Goal: Transaction & Acquisition: Book appointment/travel/reservation

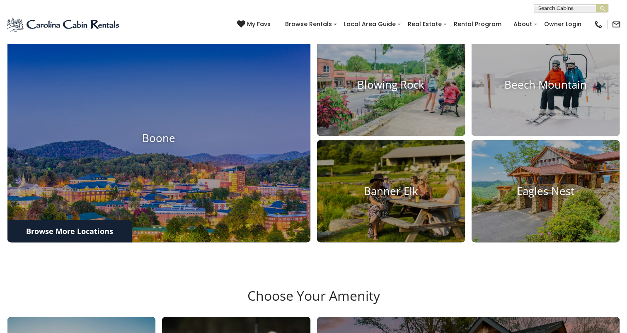
scroll to position [332, 0]
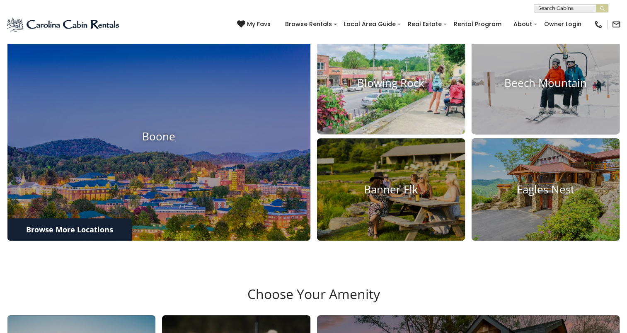
click at [386, 90] on h4 "Blowing Rock" at bounding box center [391, 83] width 148 height 13
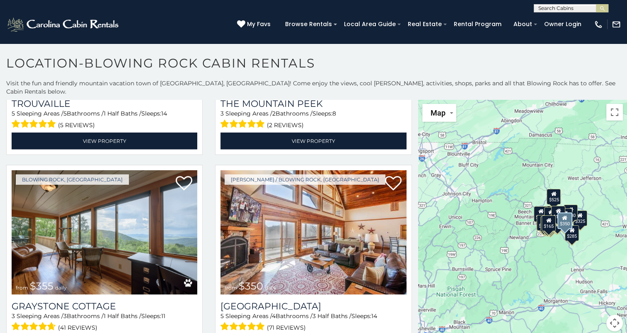
scroll to position [2612, 0]
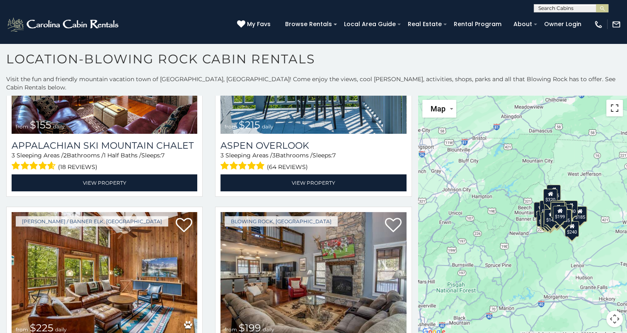
click at [611, 100] on button "Toggle fullscreen view" at bounding box center [615, 108] width 17 height 17
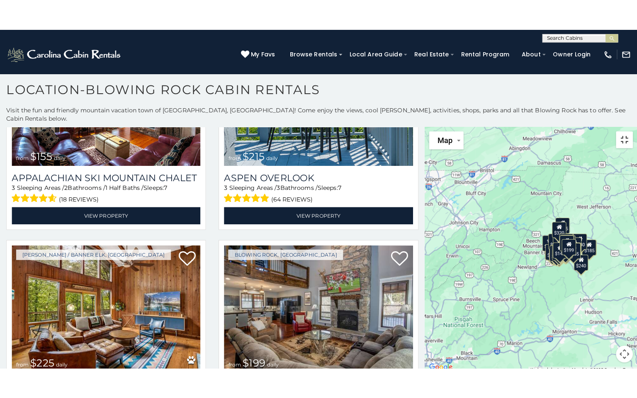
scroll to position [5884, 0]
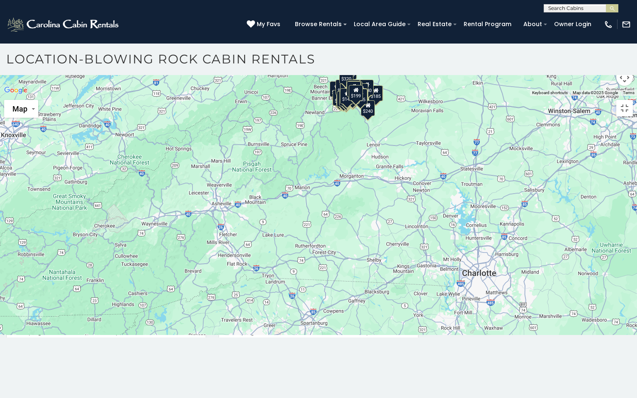
click at [337, 96] on div "$375 $315 $380 $695 $299 $125 $275 $140 $325 $315 $375 $285 $675 $140 $250 $930…" at bounding box center [318, 96] width 637 height 0
click at [419, 96] on div "$375 $315 $380 $695 $299 $125 $275 $140 $325 $315 $375 $285 $675 $140 $250 $930…" at bounding box center [318, 96] width 637 height 0
click at [624, 86] on button "Map camera controls" at bounding box center [624, 77] width 17 height 17
click at [603, 44] on button "Zoom in" at bounding box center [603, 36] width 17 height 17
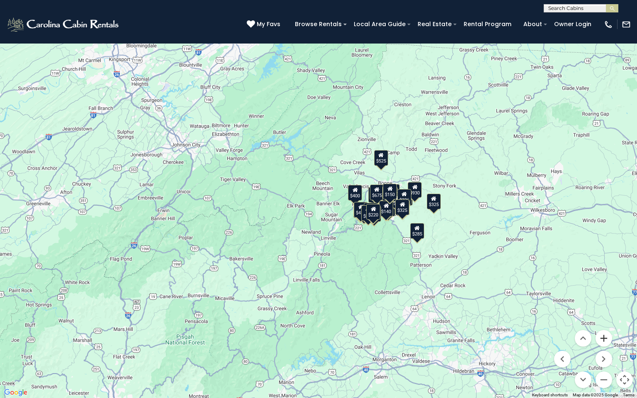
click at [603, 333] on button "Zoom in" at bounding box center [603, 338] width 17 height 17
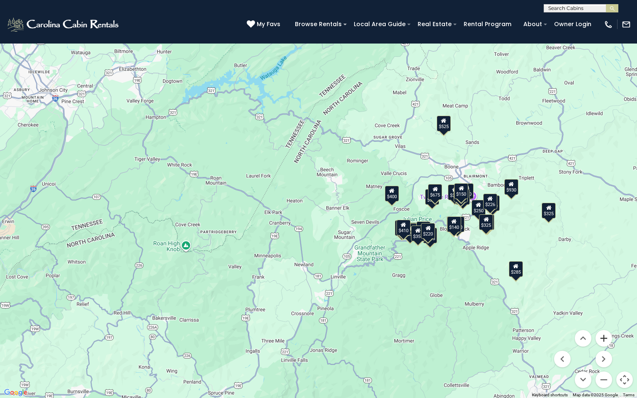
click at [603, 333] on button "Zoom in" at bounding box center [603, 338] width 17 height 17
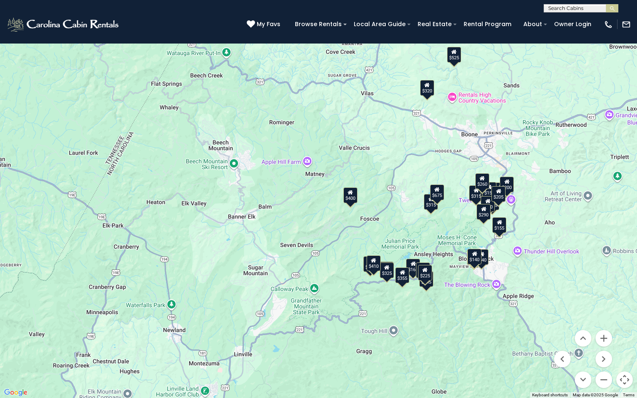
drag, startPoint x: 544, startPoint y: 332, endPoint x: 428, endPoint y: 332, distance: 116.5
click at [428, 332] on div "$375 $315 $380 $695 $125 $275 $140 $315 $375 $675 $140 $325 $299 $140 $525 $400…" at bounding box center [318, 199] width 637 height 398
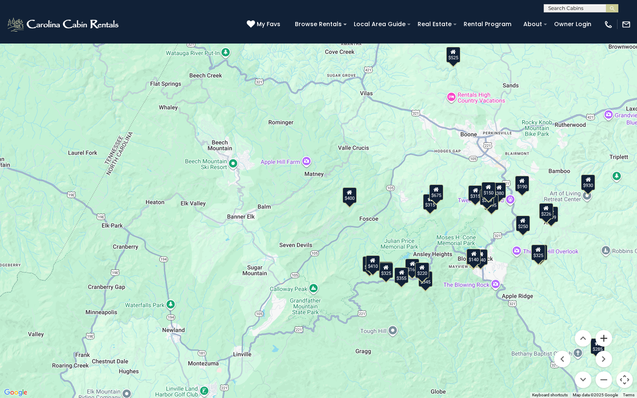
click at [603, 333] on button "Zoom in" at bounding box center [603, 338] width 17 height 17
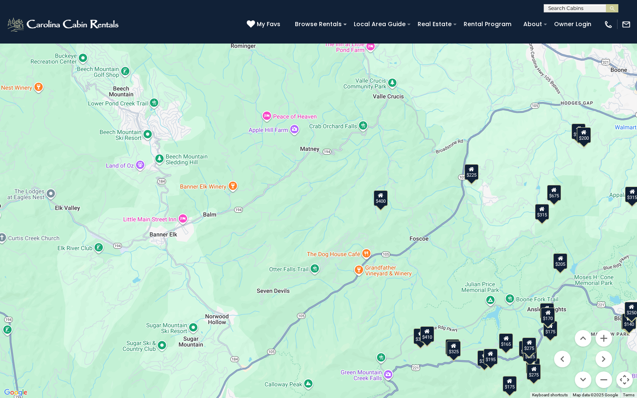
drag, startPoint x: 557, startPoint y: 349, endPoint x: 474, endPoint y: 335, distance: 84.1
click at [476, 333] on div "$375 $315 $125 $275 $140 $315 $375 $675 $325 $140 $400 $345 $410 $165 $355 $220…" at bounding box center [318, 199] width 637 height 398
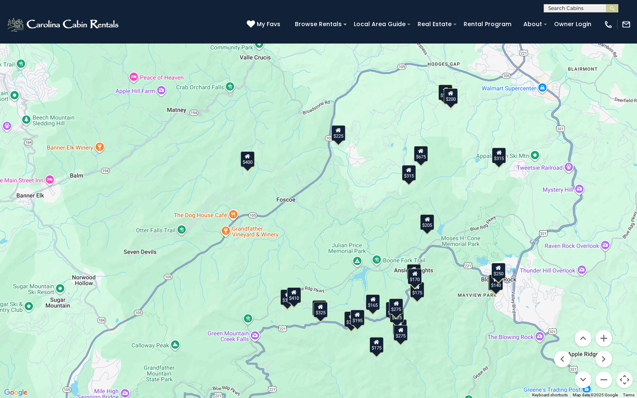
drag, startPoint x: 461, startPoint y: 300, endPoint x: 309, endPoint y: 250, distance: 160.0
click at [313, 252] on div "$375 $315 $125 $275 $140 $315 $375 $675 $325 $140 $400 $345 $410 $165 $355 $220…" at bounding box center [318, 199] width 637 height 398
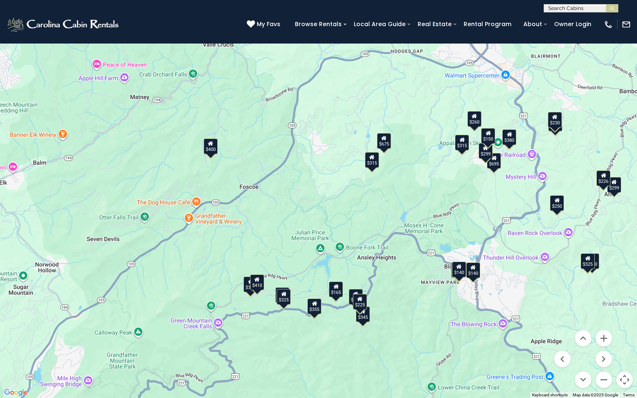
click at [474, 272] on div "$140" at bounding box center [473, 270] width 14 height 16
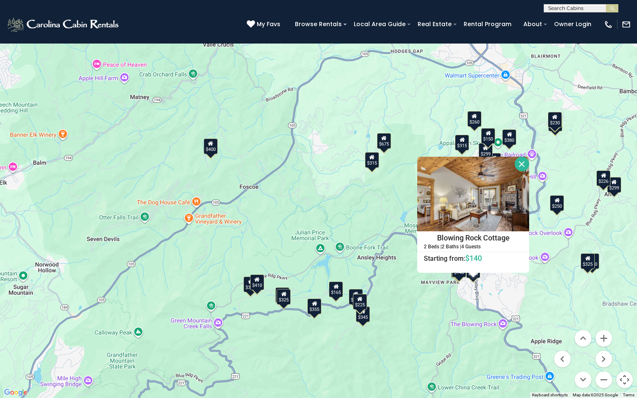
click at [456, 277] on div "$375 $315 $380 $695 $299 $125 $275 $140 $315 $375 $675 $140 $250 $325 $299 $140…" at bounding box center [318, 199] width 637 height 398
drag, startPoint x: 519, startPoint y: 163, endPoint x: 515, endPoint y: 185, distance: 22.4
click at [519, 164] on button "Close" at bounding box center [522, 164] width 15 height 15
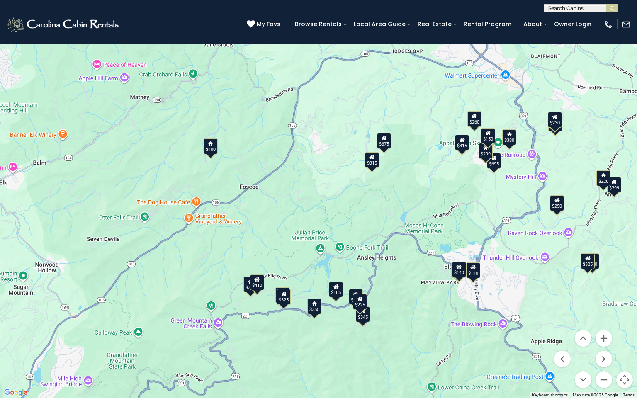
click at [456, 274] on div "$140" at bounding box center [459, 270] width 14 height 16
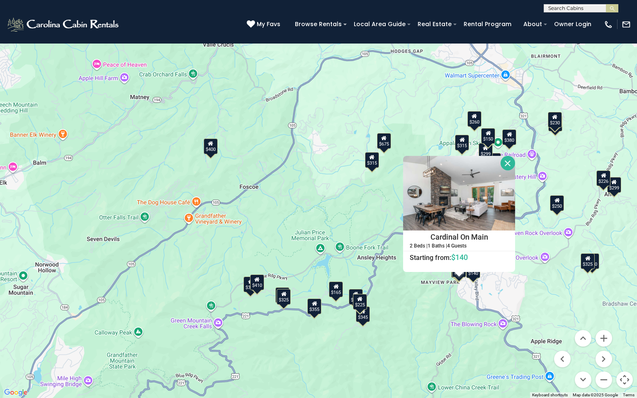
click at [507, 165] on button "Close" at bounding box center [507, 163] width 15 height 15
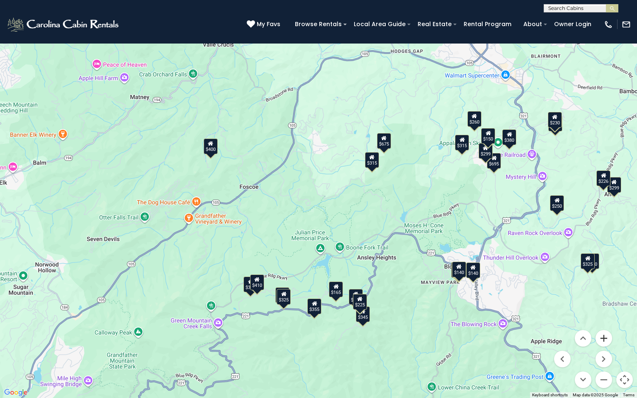
click at [601, 333] on button "Zoom in" at bounding box center [603, 338] width 17 height 17
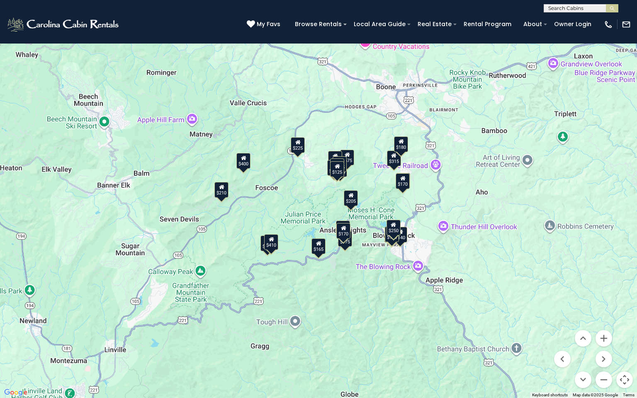
drag, startPoint x: 539, startPoint y: 343, endPoint x: 413, endPoint y: 275, distance: 143.4
click at [414, 275] on div "$375 $315 $125 $275 $140 $315 $675 $140 $140 $400 $410 $165 $260 $290 $175 $170…" at bounding box center [318, 199] width 637 height 398
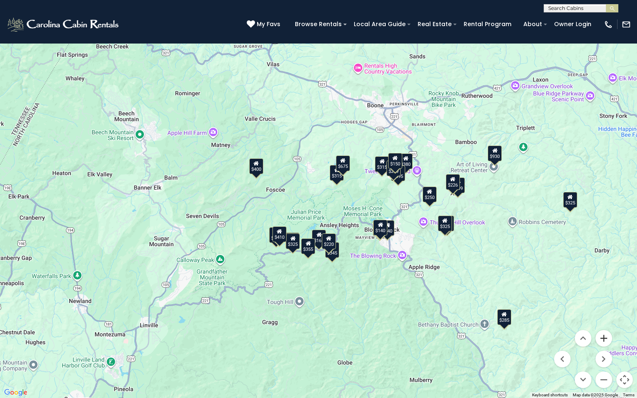
click at [604, 333] on button "Zoom in" at bounding box center [603, 338] width 17 height 17
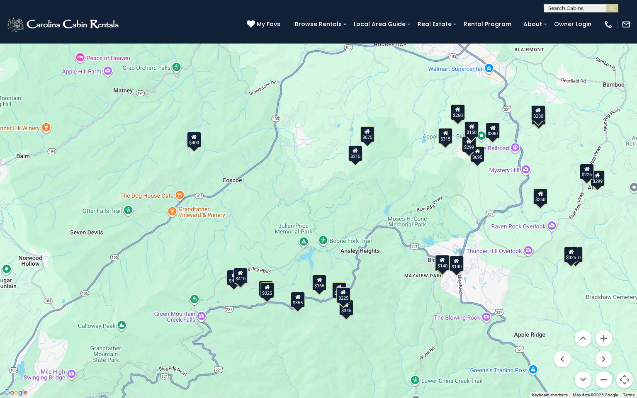
click at [320, 285] on div "$165" at bounding box center [319, 283] width 14 height 16
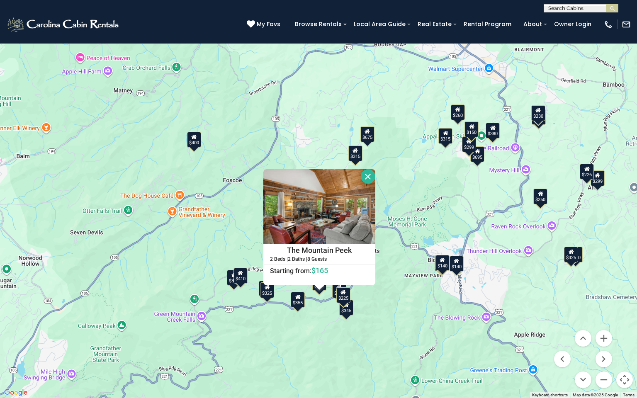
click at [367, 176] on button "Close" at bounding box center [368, 176] width 15 height 15
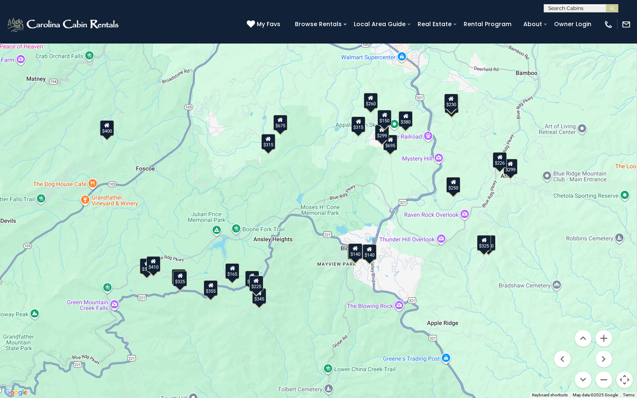
drag, startPoint x: 473, startPoint y: 362, endPoint x: 394, endPoint y: 350, distance: 79.6
click at [394, 333] on div "$375 $315 $380 $695 $299 $125 $275 $140 $315 $375 $675 $140 $250 $325 $299 $140…" at bounding box center [318, 199] width 637 height 398
drag, startPoint x: 589, startPoint y: 336, endPoint x: 525, endPoint y: 352, distance: 65.7
click at [525, 333] on div "$375 $315 $380 $695 $299 $125 $275 $140 $315 $375 $675 $140 $250 $930 $325 $299…" at bounding box center [318, 199] width 637 height 398
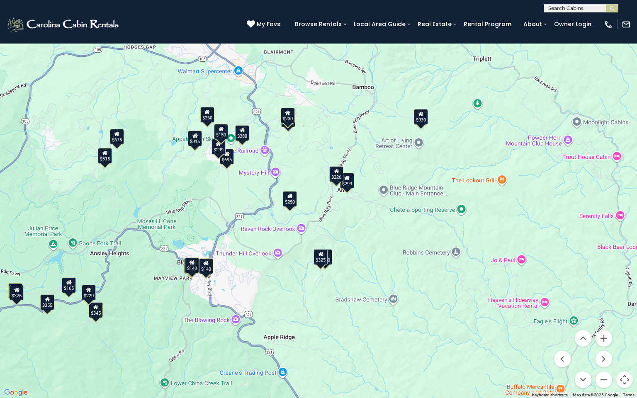
drag, startPoint x: 585, startPoint y: 297, endPoint x: 421, endPoint y: 312, distance: 164.8
click at [421, 312] on div "$375 $315 $380 $695 $299 $125 $275 $140 $315 $375 $675 $140 $250 $930 $325 $299…" at bounding box center [318, 199] width 637 height 398
click at [617, 155] on div "$315 $380 $695 $299 $125 $275 $140 $325 $315 $375 $675 $140 $250 $930 $325 $299…" at bounding box center [318, 199] width 637 height 398
click at [595, 158] on div "$315 $380 $695 $299 $125 $275 $140 $325 $315 $375 $675 $140 $250 $930 $325 $299…" at bounding box center [318, 199] width 637 height 398
click at [614, 153] on div "$315 $380 $695 $299 $125 $275 $140 $325 $315 $375 $675 $140 $250 $930 $325 $299…" at bounding box center [318, 199] width 637 height 398
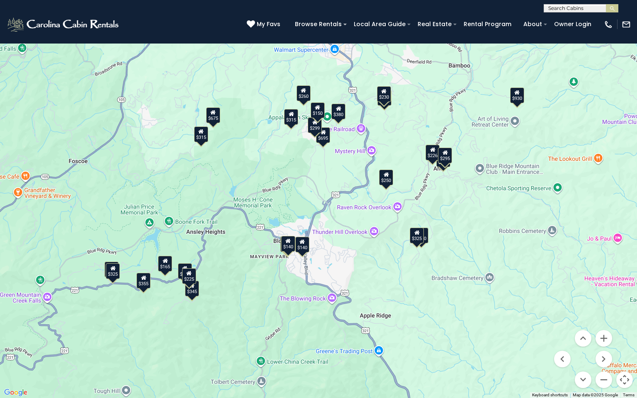
drag, startPoint x: 454, startPoint y: 370, endPoint x: 550, endPoint y: 347, distance: 99.0
click at [550, 333] on div "$315 $380 $695 $299 $125 $275 $140 $325 $315 $375 $675 $140 $250 $930 $325 $299…" at bounding box center [318, 199] width 637 height 398
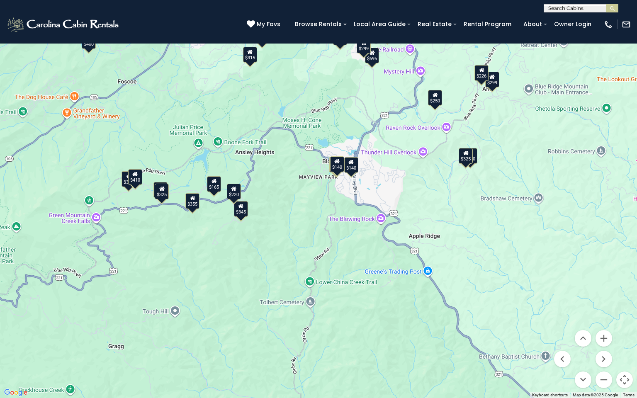
drag, startPoint x: 419, startPoint y: 345, endPoint x: 469, endPoint y: 265, distance: 94.1
click at [469, 265] on div "$375 $315 $380 $695 $299 $125 $275 $140 $315 $375 $675 $140 $250 $930 $325 $299…" at bounding box center [318, 199] width 637 height 398
click at [381, 217] on div "$375 $315 $380 $695 $299 $125 $275 $140 $315 $375 $285 $675 $140 $250 $930 $325…" at bounding box center [318, 199] width 637 height 398
click at [359, 219] on div "$375 $315 $380 $695 $299 $125 $275 $140 $315 $375 $285 $675 $140 $250 $930 $325…" at bounding box center [318, 199] width 637 height 398
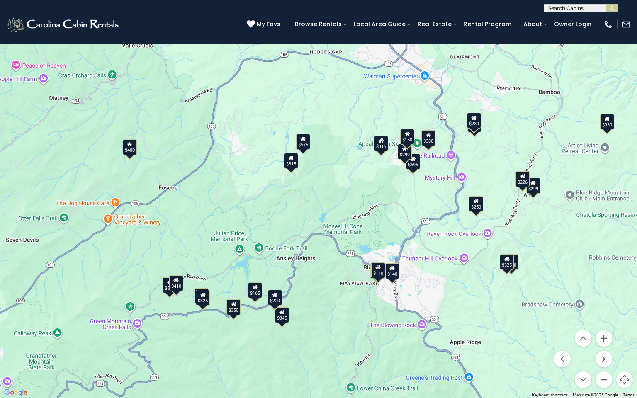
drag, startPoint x: 288, startPoint y: 277, endPoint x: 329, endPoint y: 384, distance: 115.0
click at [329, 333] on div "$375 $315 $380 $695 $299 $125 $275 $140 $315 $375 $285 $675 $140 $250 $930 $325…" at bounding box center [318, 199] width 637 height 398
click at [114, 200] on div "$375 $315 $380 $695 $299 $125 $275 $140 $315 $375 $675 $140 $250 $930 $325 $299…" at bounding box center [318, 199] width 637 height 398
click at [114, 202] on div "$375 $315 $380 $695 $299 $125 $275 $140 $315 $375 $675 $140 $250 $930 $325 $299…" at bounding box center [318, 199] width 637 height 398
click at [114, 204] on div "$375 $315 $380 $695 $299 $125 $275 $140 $315 $375 $675 $140 $250 $930 $325 $299…" at bounding box center [318, 199] width 637 height 398
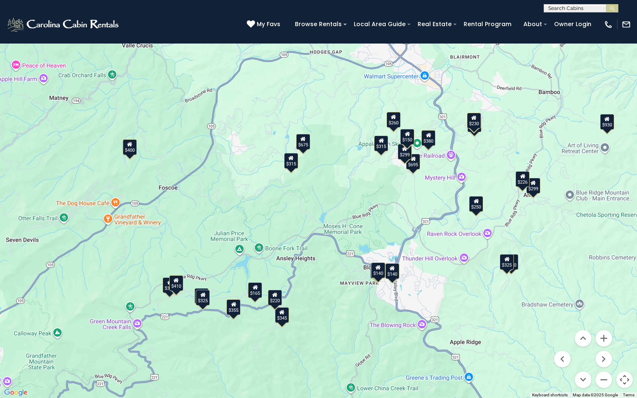
click at [165, 289] on div "$375" at bounding box center [170, 285] width 14 height 16
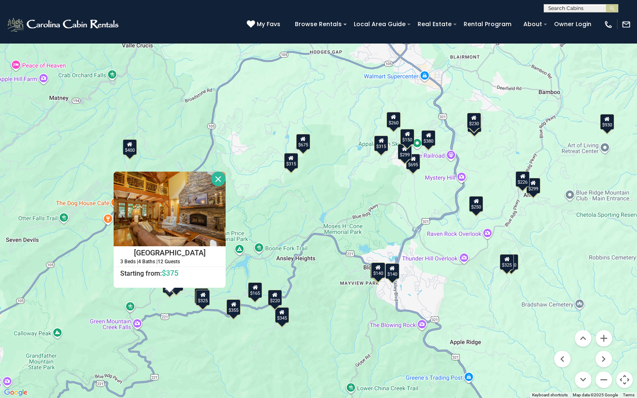
click at [217, 180] on button "Close" at bounding box center [218, 179] width 15 height 15
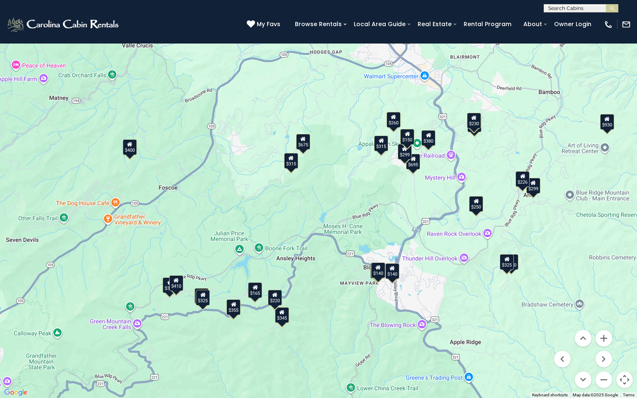
click at [517, 265] on div "$350" at bounding box center [511, 262] width 14 height 16
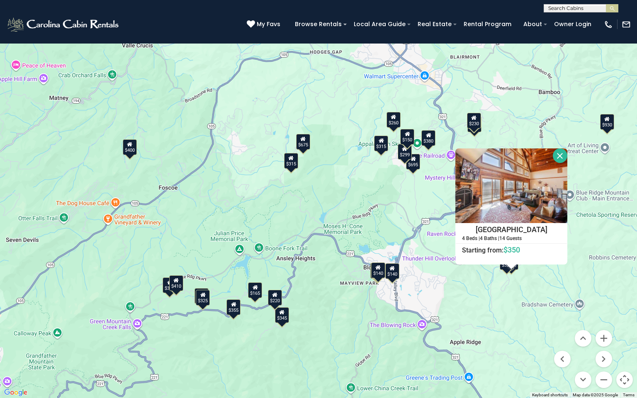
click at [559, 158] on button "Close" at bounding box center [560, 155] width 15 height 15
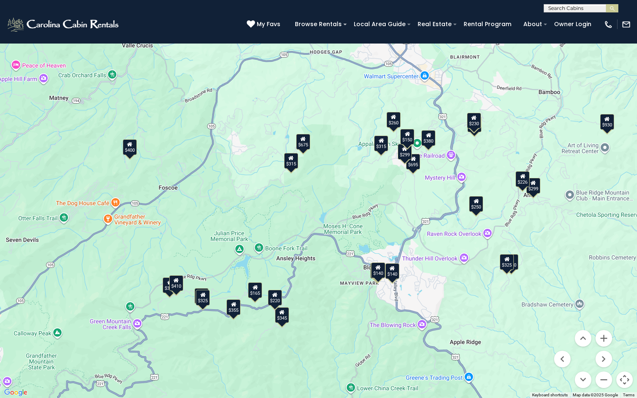
click at [473, 126] on div "$230" at bounding box center [474, 121] width 14 height 16
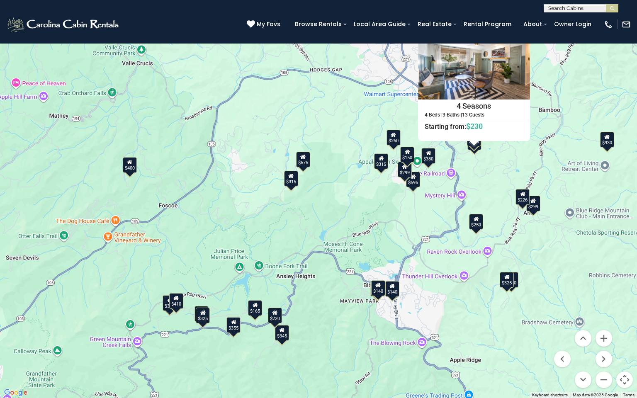
click at [518, 31] on button "Close" at bounding box center [522, 32] width 15 height 15
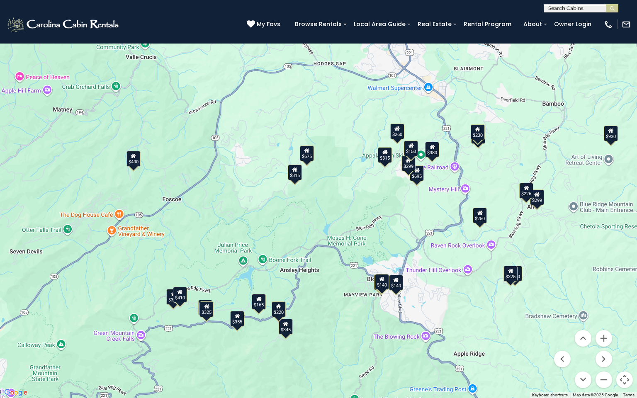
drag, startPoint x: 327, startPoint y: 365, endPoint x: 339, endPoint y: 350, distance: 19.2
click at [339, 333] on div "$375 $315 $380 $695 $299 $125 $275 $140 $315 $375 $675 $140 $250 $930 $325 $299…" at bounding box center [318, 199] width 637 height 398
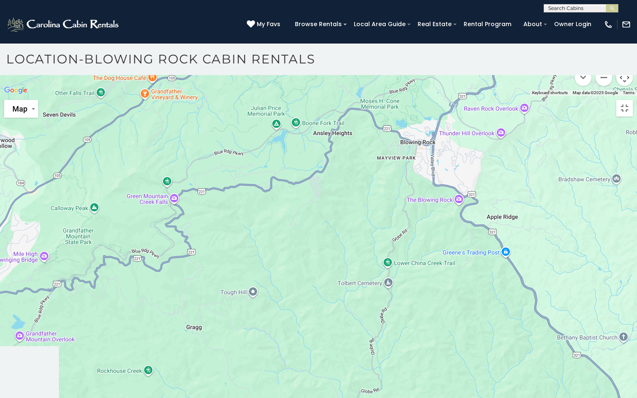
drag, startPoint x: 218, startPoint y: 393, endPoint x: 255, endPoint y: 356, distance: 53.1
click at [255, 96] on div at bounding box center [318, 96] width 637 height 0
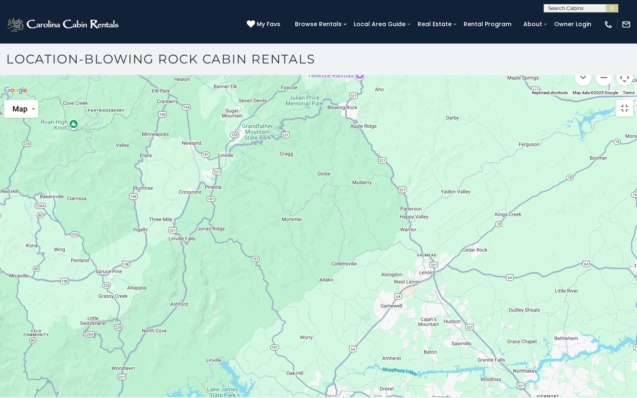
click at [255, 96] on div at bounding box center [318, 96] width 637 height 0
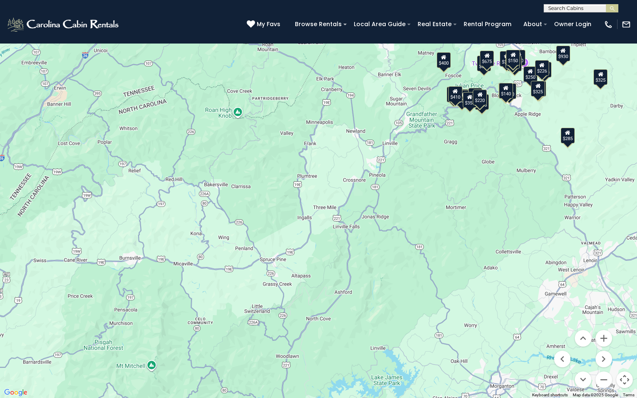
drag, startPoint x: 206, startPoint y: 386, endPoint x: 371, endPoint y: 270, distance: 201.5
click at [371, 270] on div "$375 $315 $380 $695 $299 $125 $275 $140 $325 $315 $375 $285 $675 $140 $250 $930…" at bounding box center [318, 199] width 637 height 398
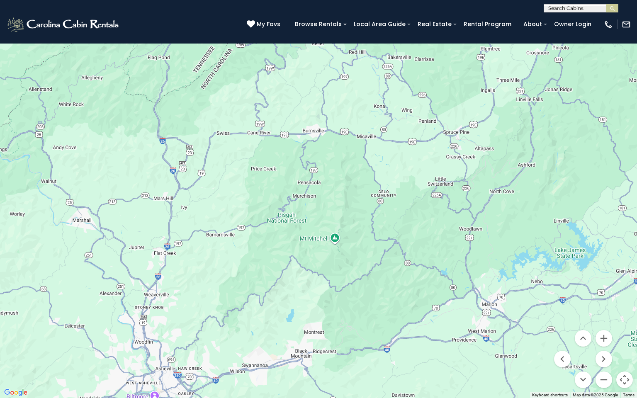
drag, startPoint x: 310, startPoint y: 376, endPoint x: 505, endPoint y: 226, distance: 246.0
click at [505, 226] on div "$375 $315 $380 $695 $299 $125 $275 $140 $325 $315 $375 $285 $675 $140 $250 $930…" at bounding box center [318, 199] width 637 height 398
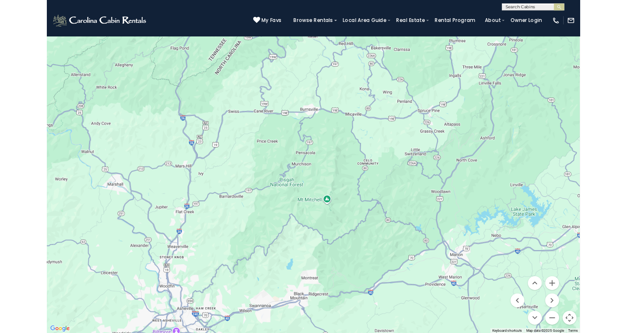
scroll to position [0, 0]
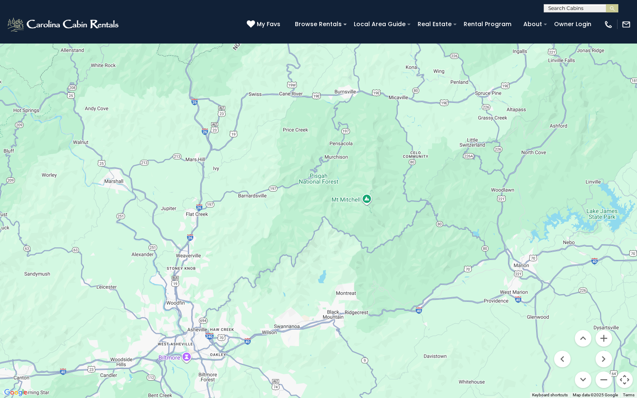
drag, startPoint x: 318, startPoint y: 327, endPoint x: 395, endPoint y: 242, distance: 114.2
click at [394, 242] on div at bounding box center [318, 199] width 637 height 398
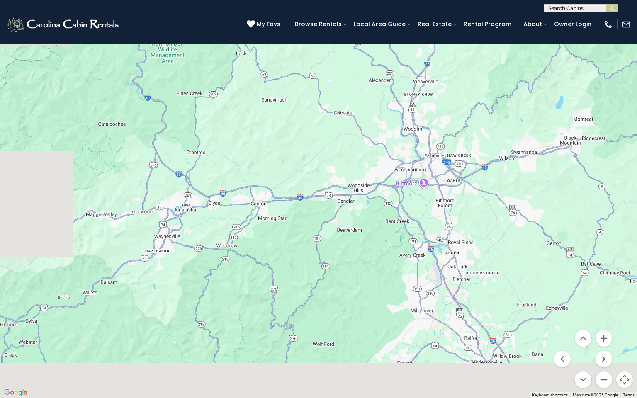
drag, startPoint x: 198, startPoint y: 381, endPoint x: 407, endPoint y: 248, distance: 247.7
click at [398, 252] on div at bounding box center [318, 199] width 637 height 398
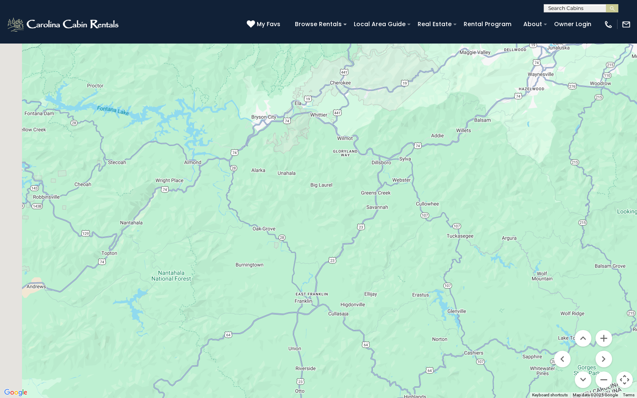
drag, startPoint x: 236, startPoint y: 306, endPoint x: 396, endPoint y: 287, distance: 161.2
click at [395, 287] on div at bounding box center [318, 199] width 637 height 398
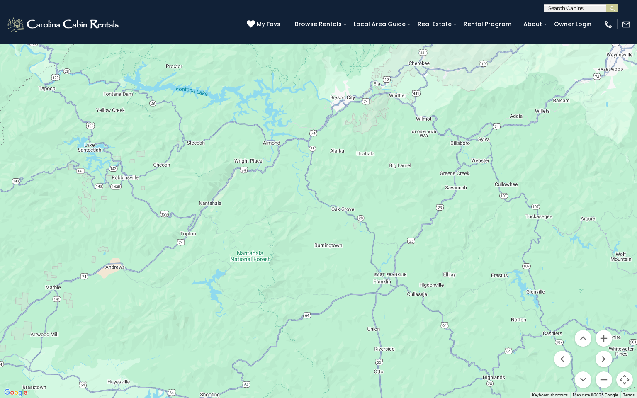
click at [624, 12] on button "Toggle fullscreen view" at bounding box center [624, 12] width 17 height 17
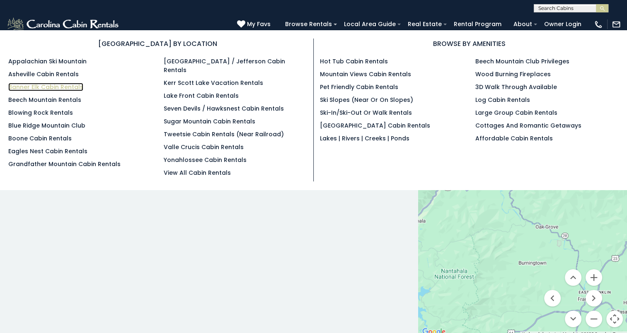
click at [31, 87] on link "Banner Elk Cabin Rentals" at bounding box center [45, 87] width 75 height 8
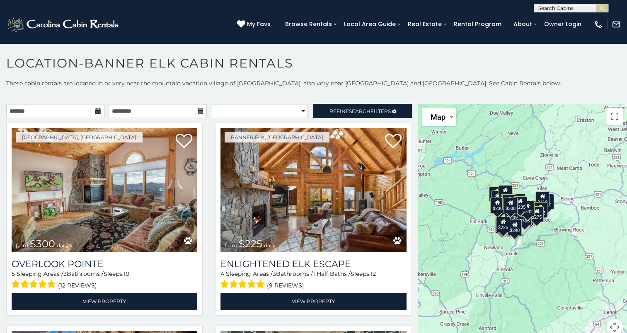
drag, startPoint x: 468, startPoint y: 264, endPoint x: 435, endPoint y: 254, distance: 34.0
click at [435, 254] on div "$300 $225 $451 $1,095 $400 $355 $720 $650 $410 $235 $290 $424 $535 $400 $460 $3…" at bounding box center [522, 225] width 209 height 242
click at [611, 118] on button "Toggle fullscreen view" at bounding box center [615, 116] width 17 height 17
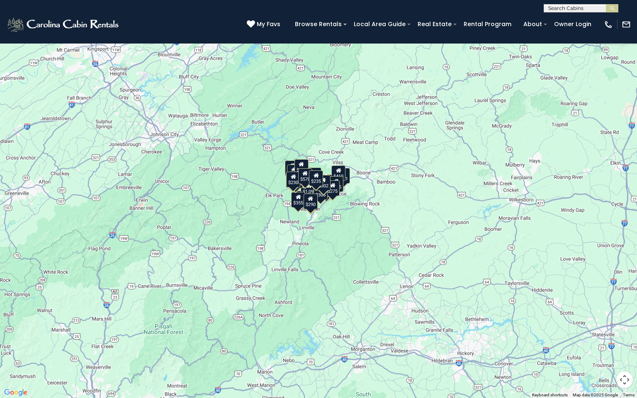
click at [627, 15] on button "Toggle fullscreen view" at bounding box center [624, 12] width 17 height 17
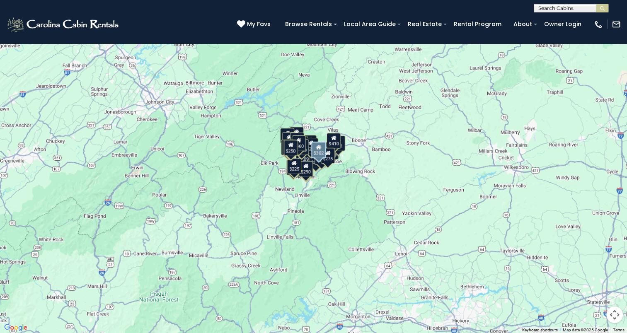
scroll to position [2612, 0]
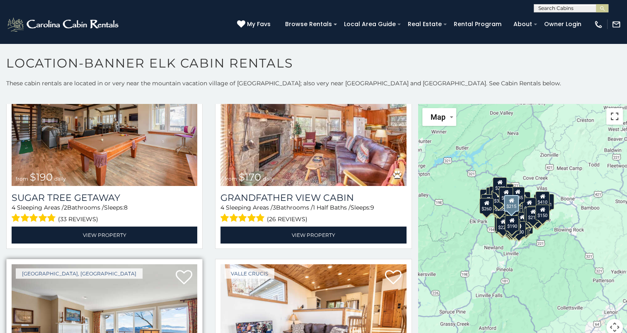
scroll to position [8802, 0]
